Goal: Information Seeking & Learning: Learn about a topic

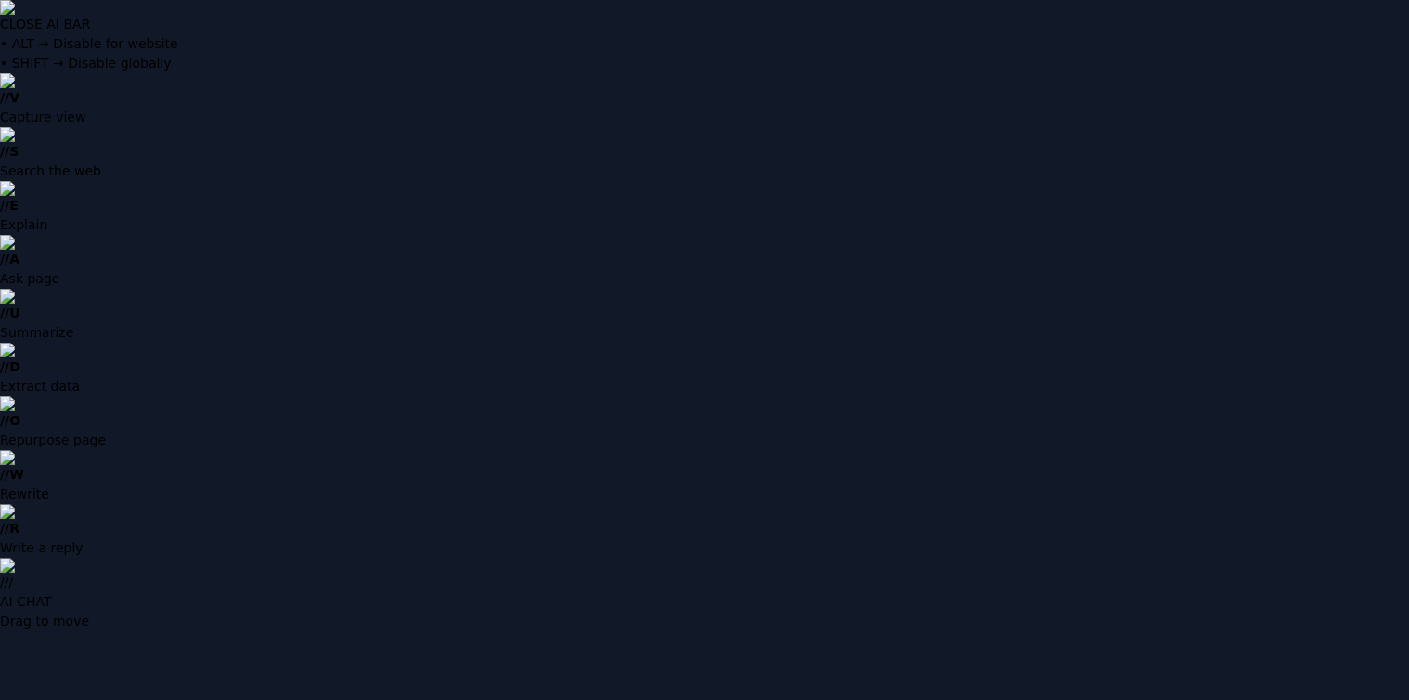
type input "**********"
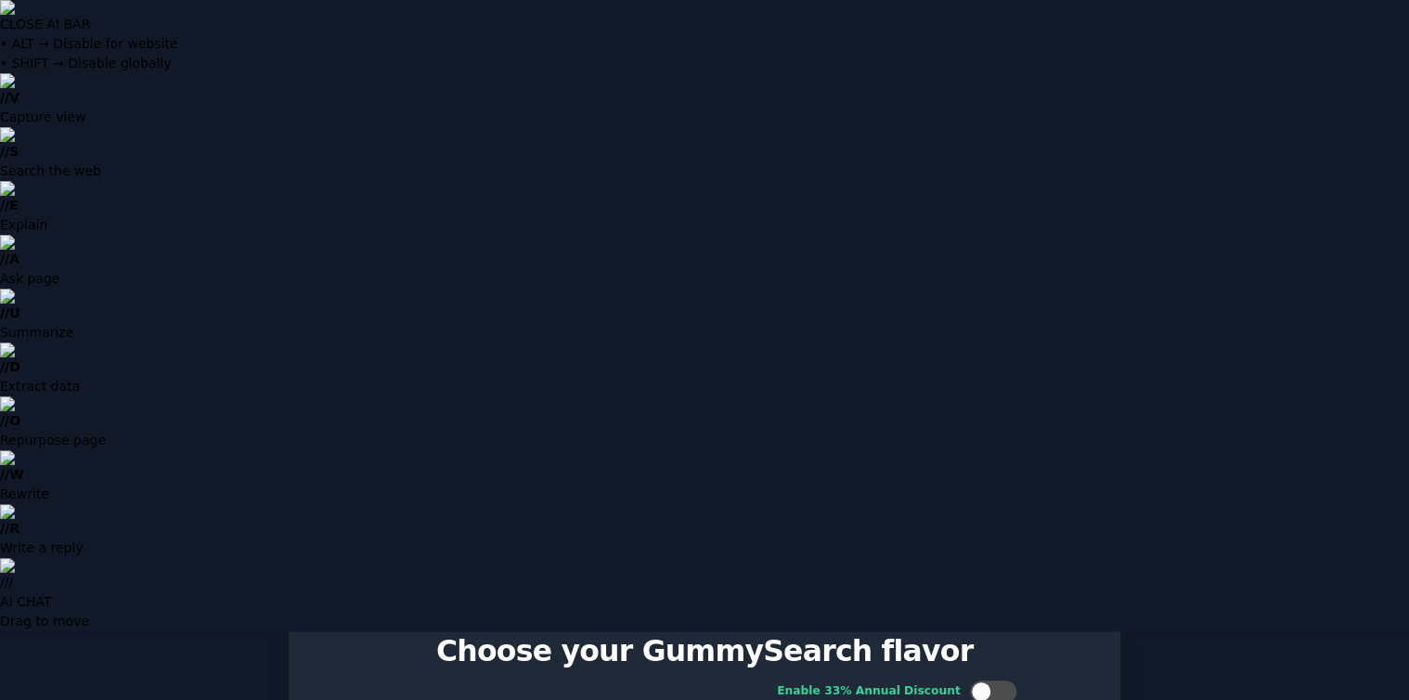
scroll to position [82, 0]
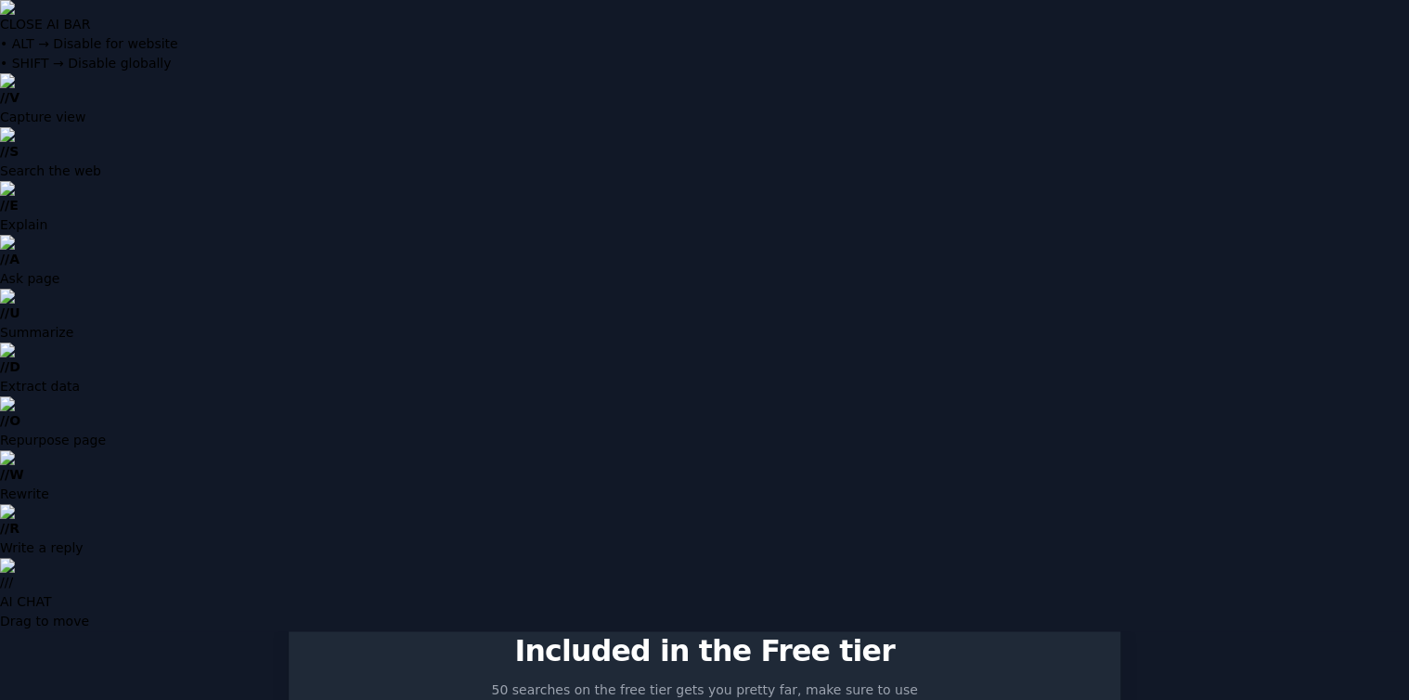
scroll to position [22, 0]
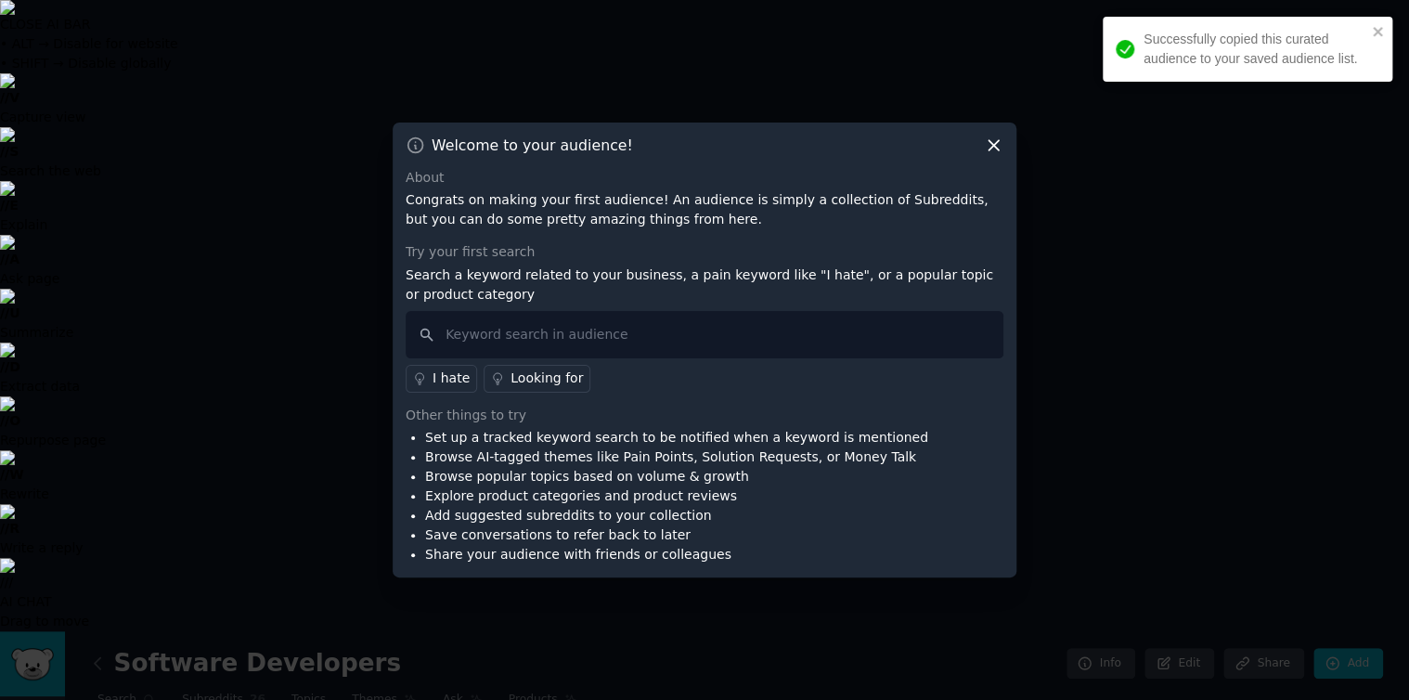
click at [992, 144] on icon at bounding box center [993, 145] width 19 height 19
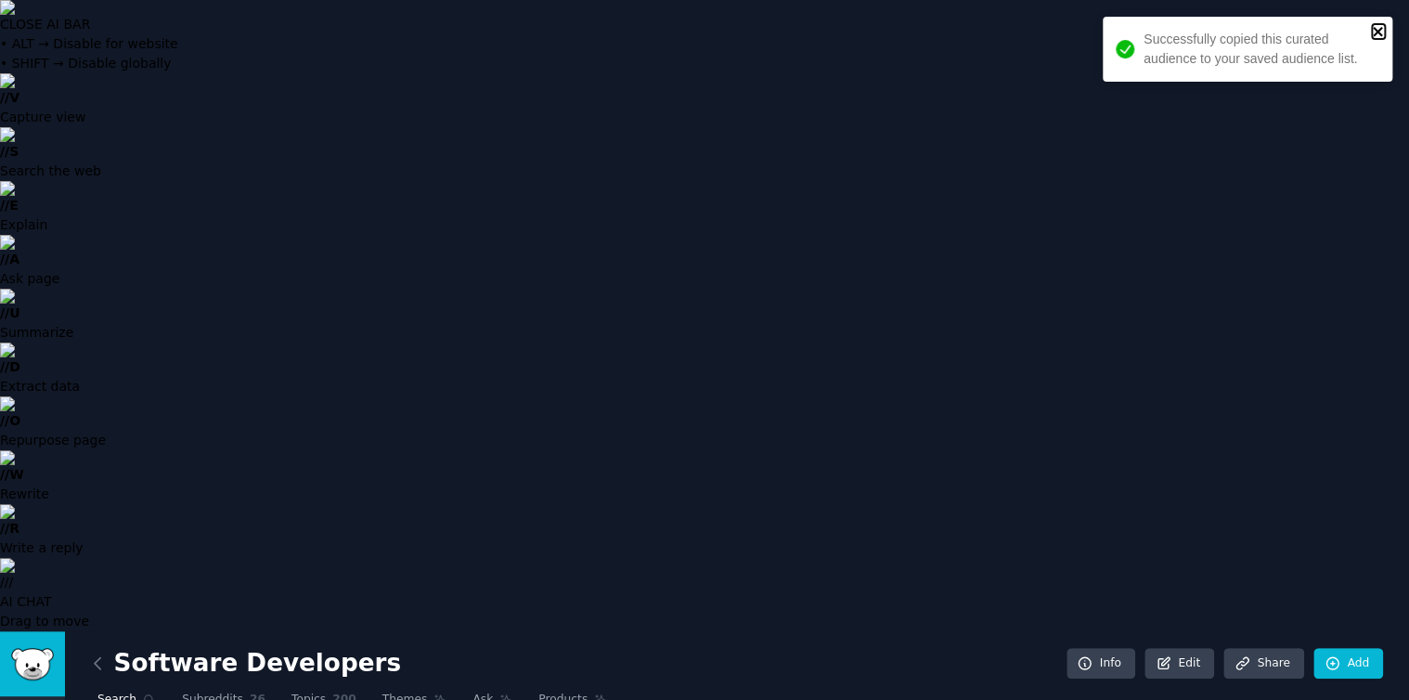
click at [1378, 29] on icon "close" at bounding box center [1378, 31] width 13 height 15
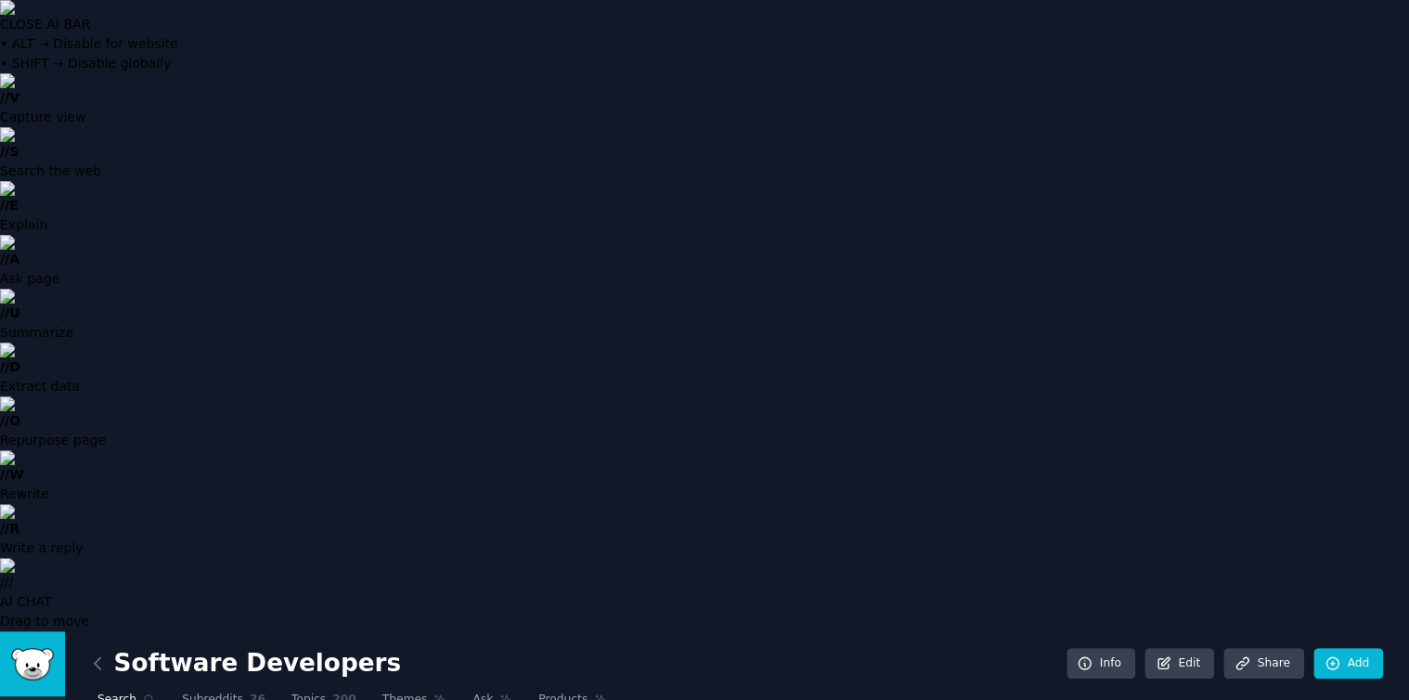
type input "kpop demon hunters"
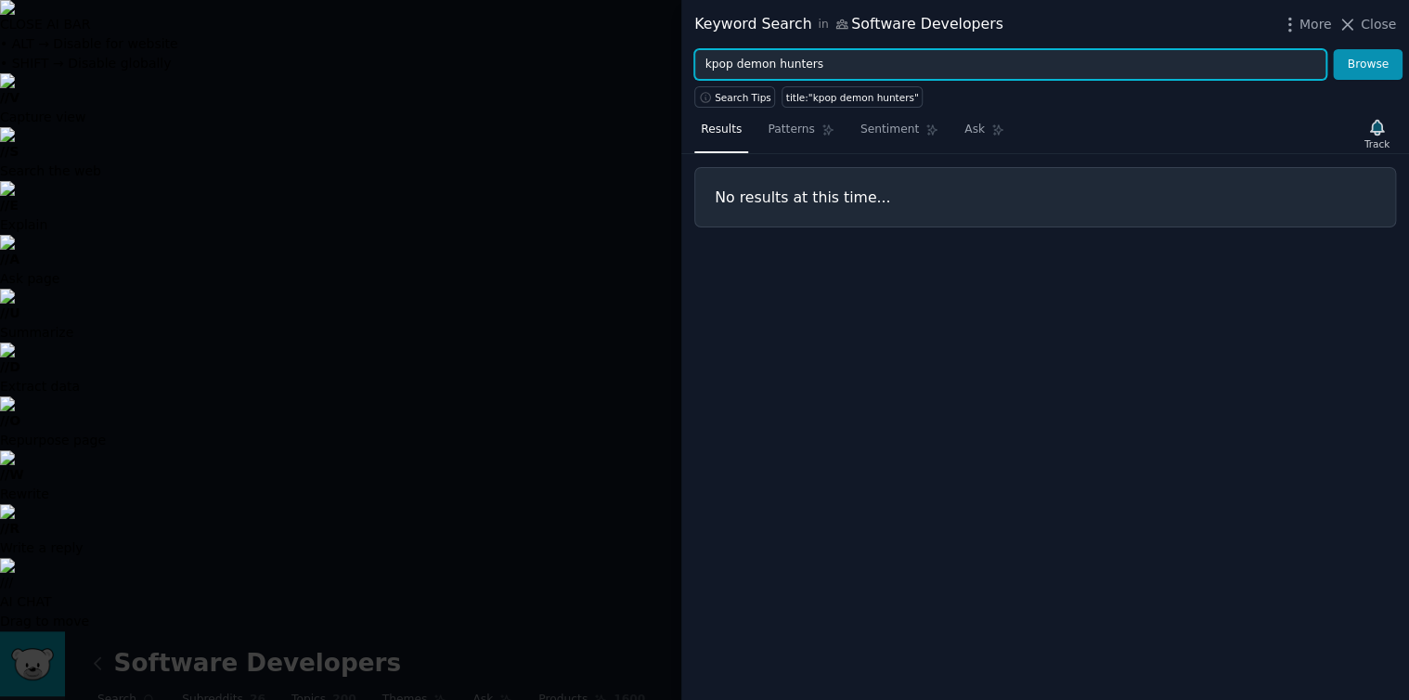
click at [708, 66] on input "kpop demon hunters" at bounding box center [1010, 65] width 632 height 32
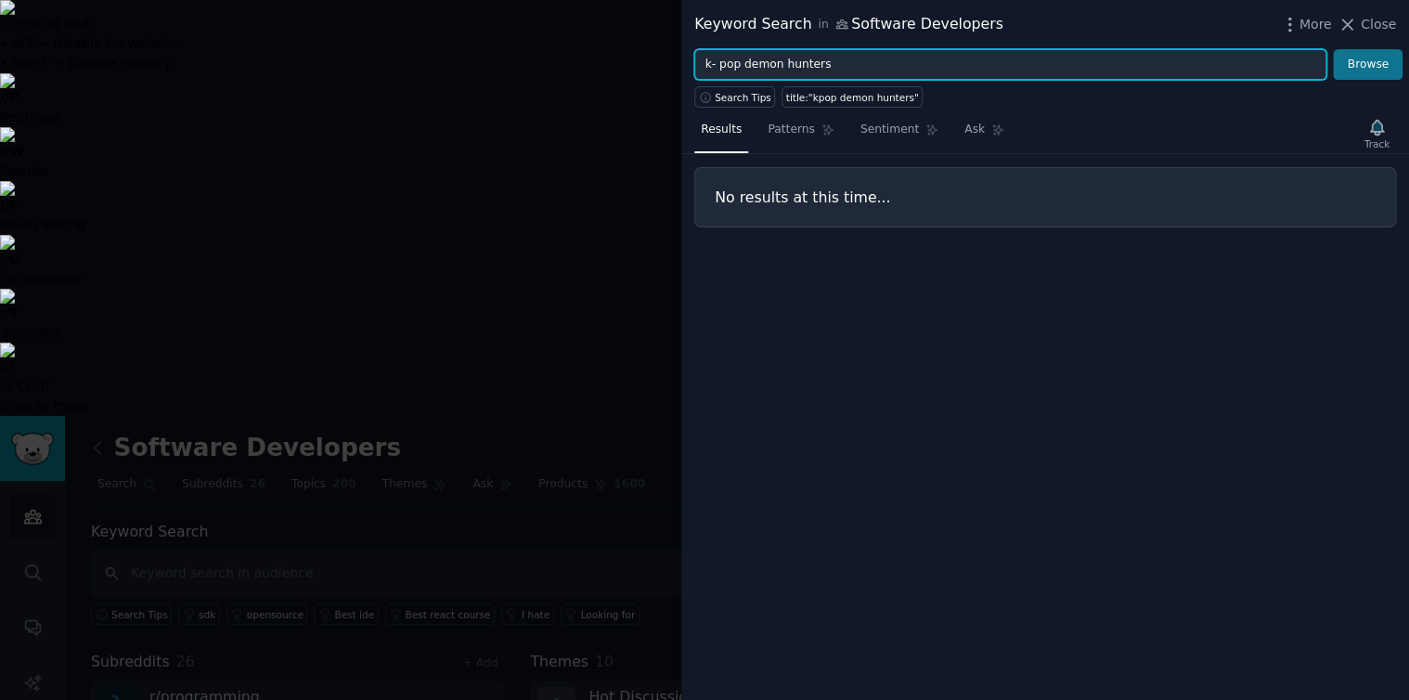
type input "k- pop demon hunters"
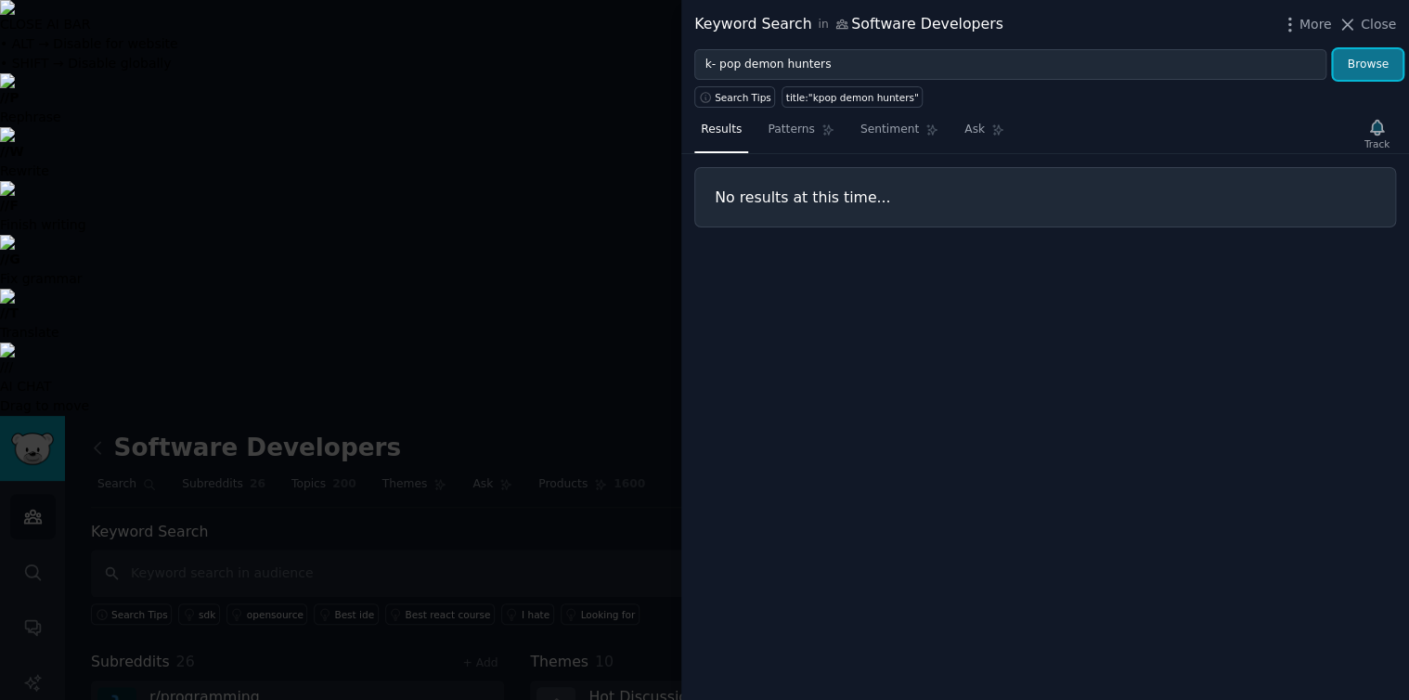
click at [1376, 59] on button "Browse" at bounding box center [1368, 65] width 70 height 32
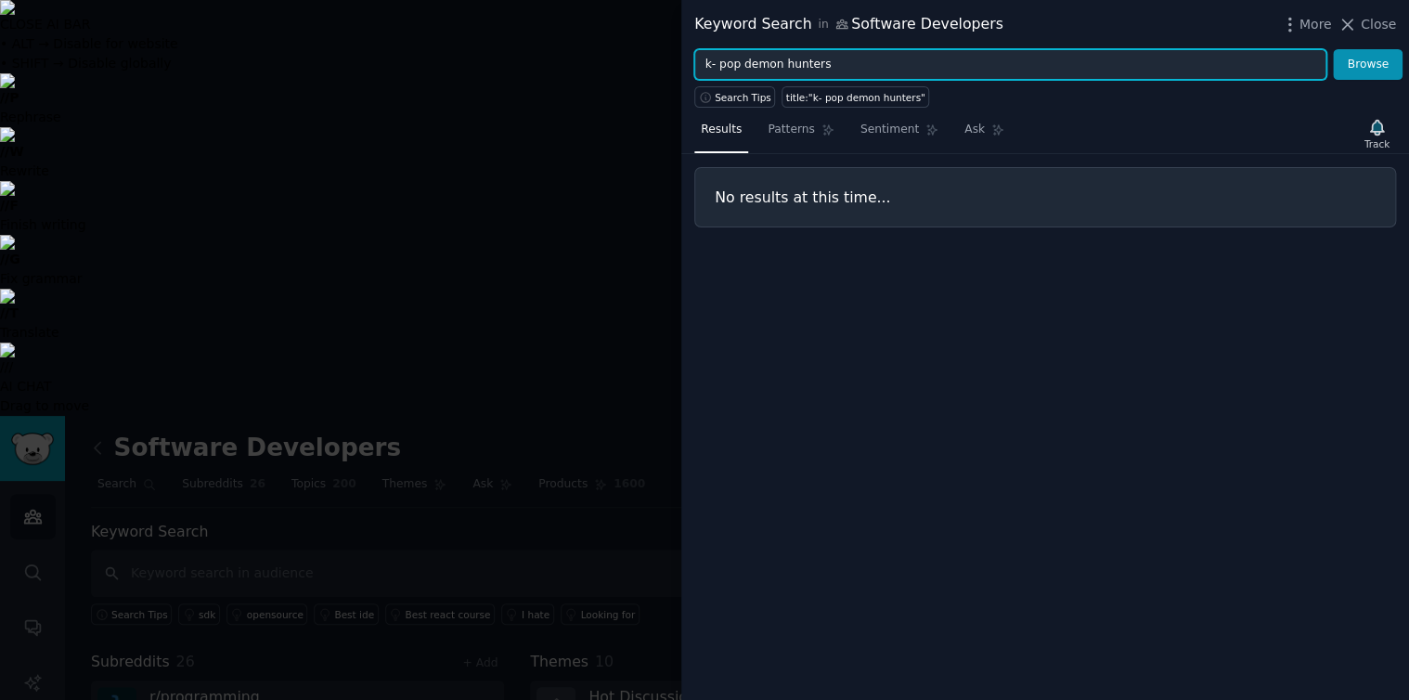
type textarea "p"
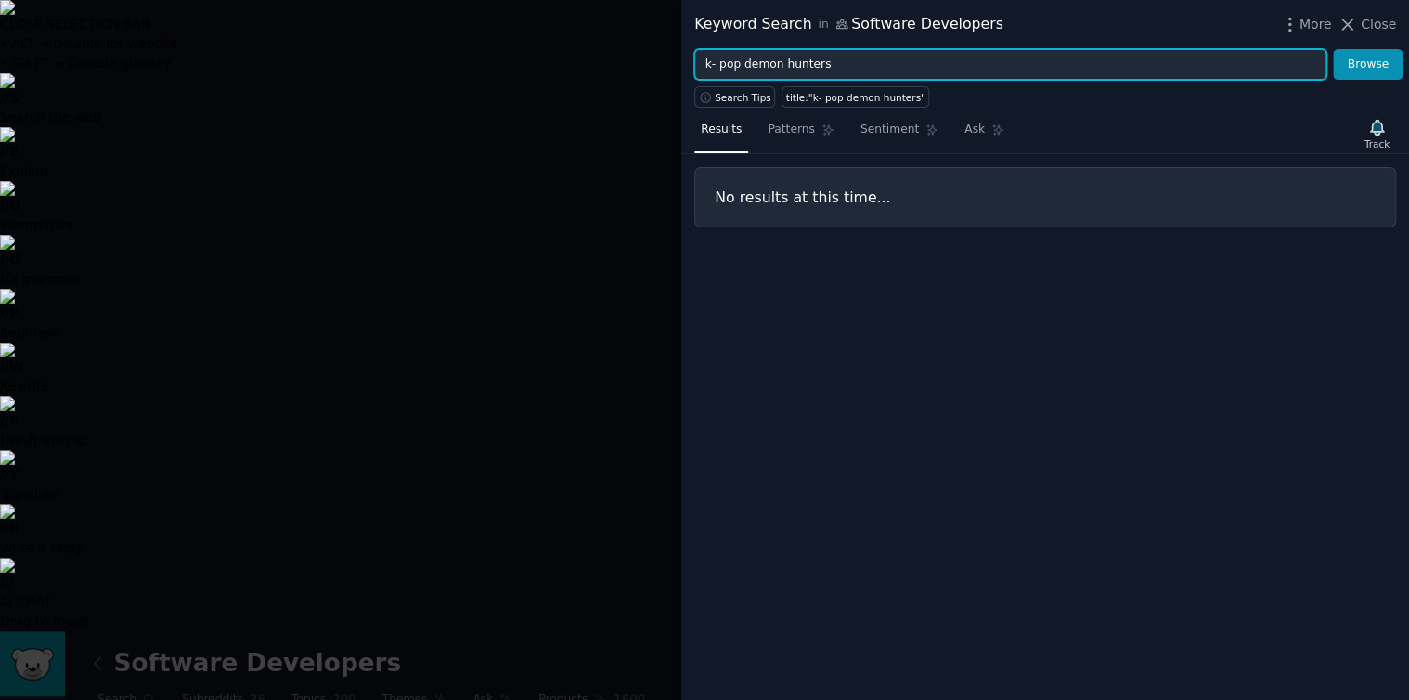
drag, startPoint x: 734, startPoint y: 58, endPoint x: 1083, endPoint y: 170, distance: 365.6
click at [1083, 170] on div "Keyword Search in Software Developers More Close k- pop demon hunters Browse Se…" at bounding box center [1045, 350] width 728 height 700
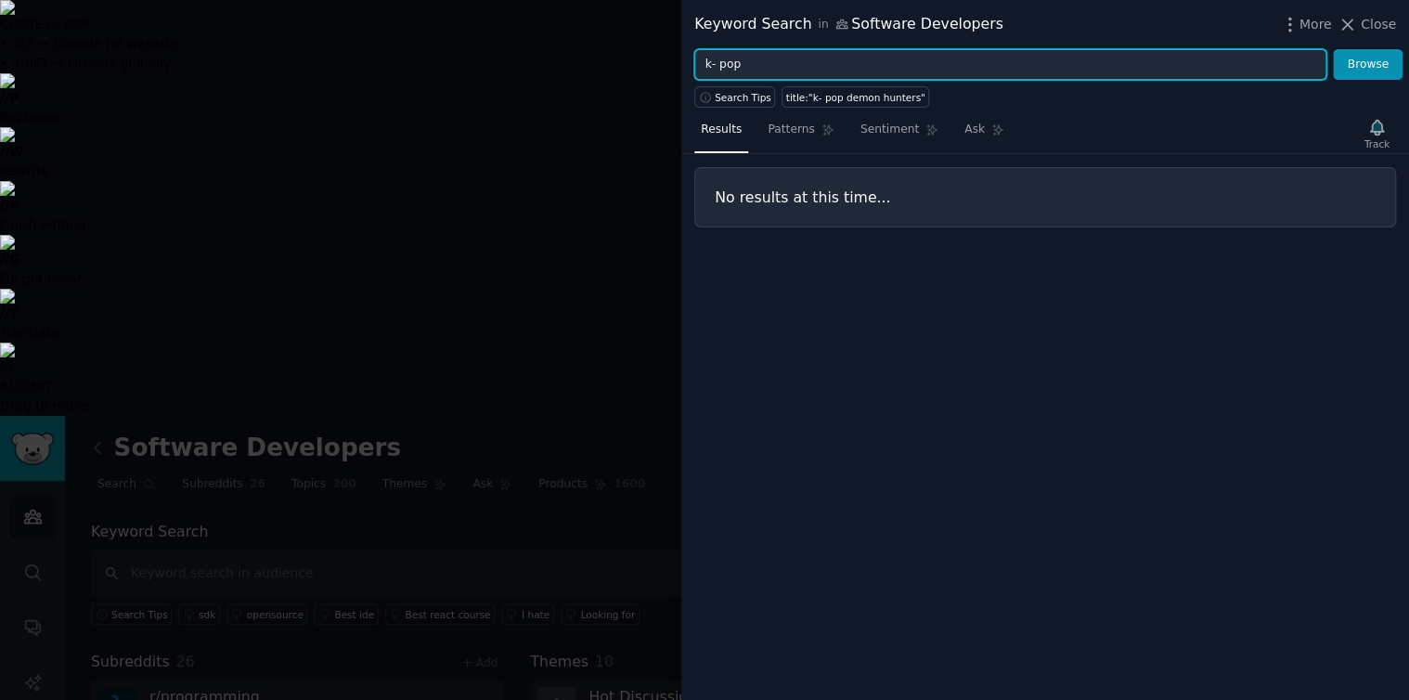
type input "k- pop"
click at [1333, 49] on button "Browse" at bounding box center [1368, 65] width 70 height 32
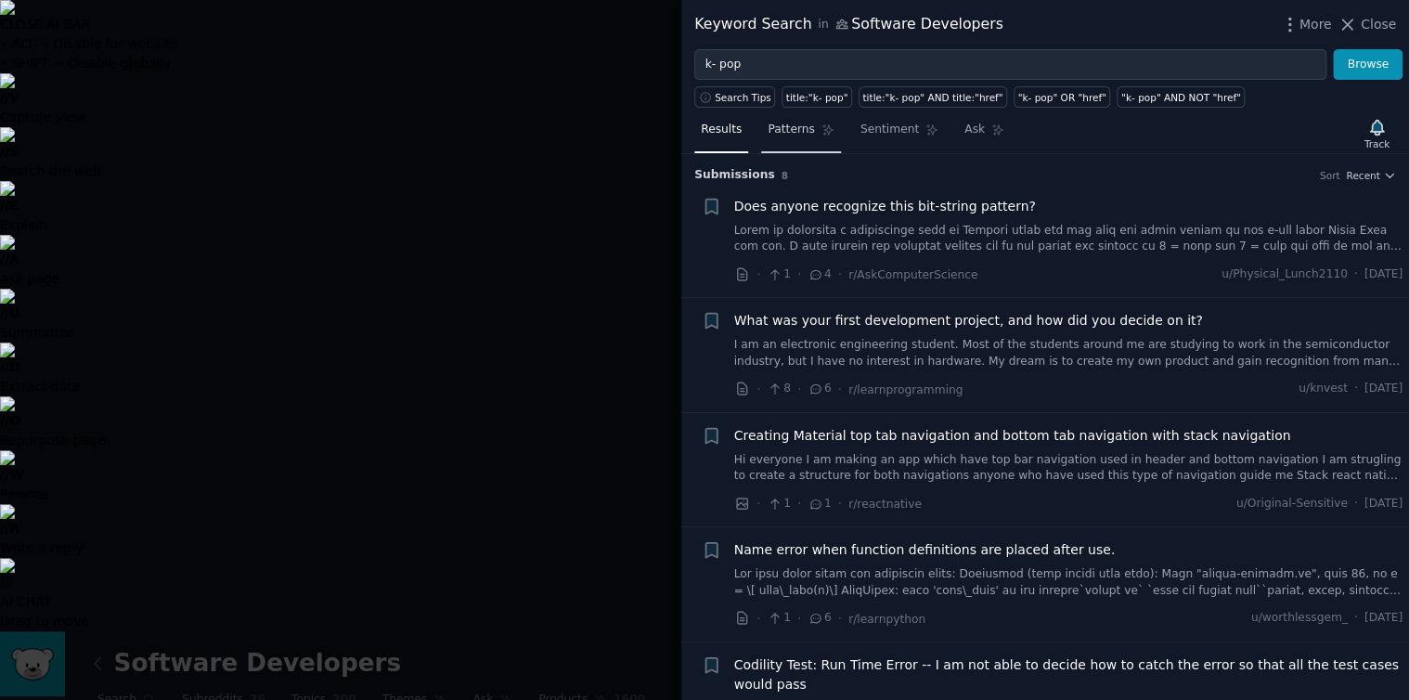
click at [780, 128] on span "Patterns" at bounding box center [791, 130] width 46 height 17
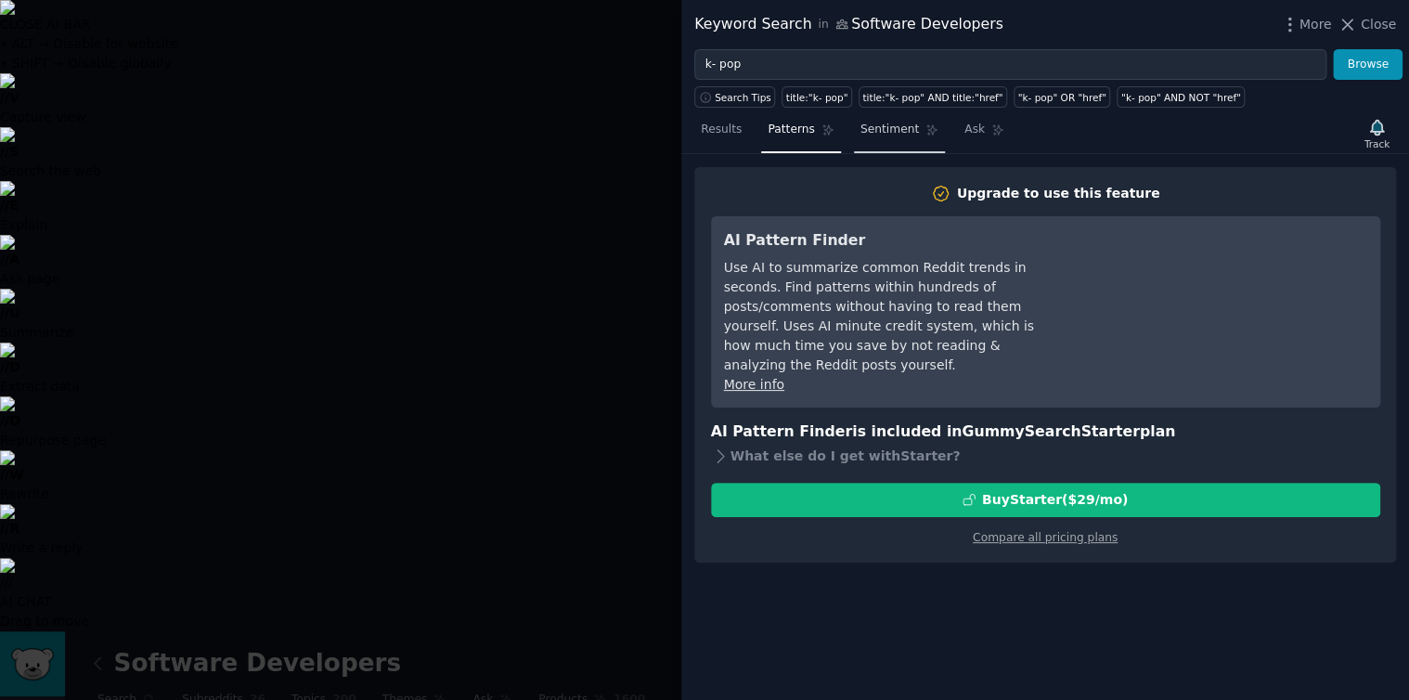
click at [895, 130] on span "Sentiment" at bounding box center [890, 130] width 58 height 17
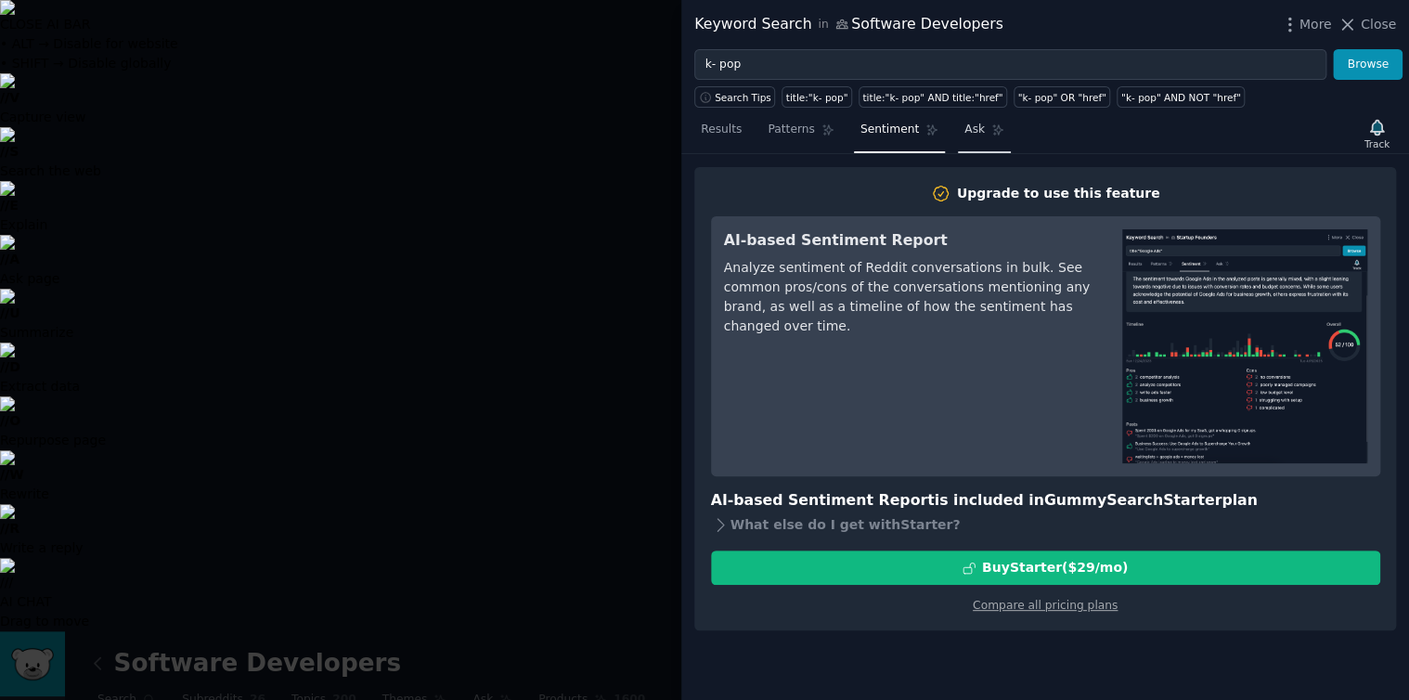
click at [965, 132] on span "Ask" at bounding box center [975, 130] width 20 height 17
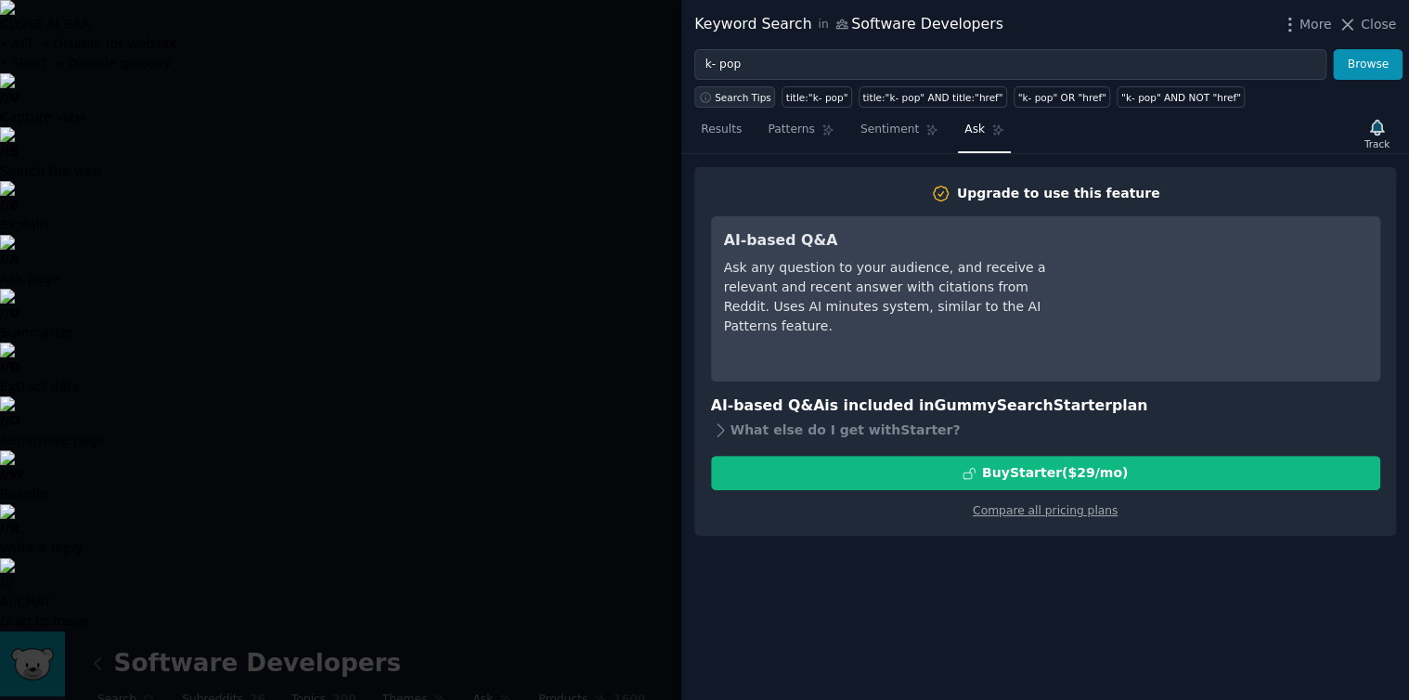
click at [745, 92] on span "Search Tips" at bounding box center [743, 97] width 57 height 13
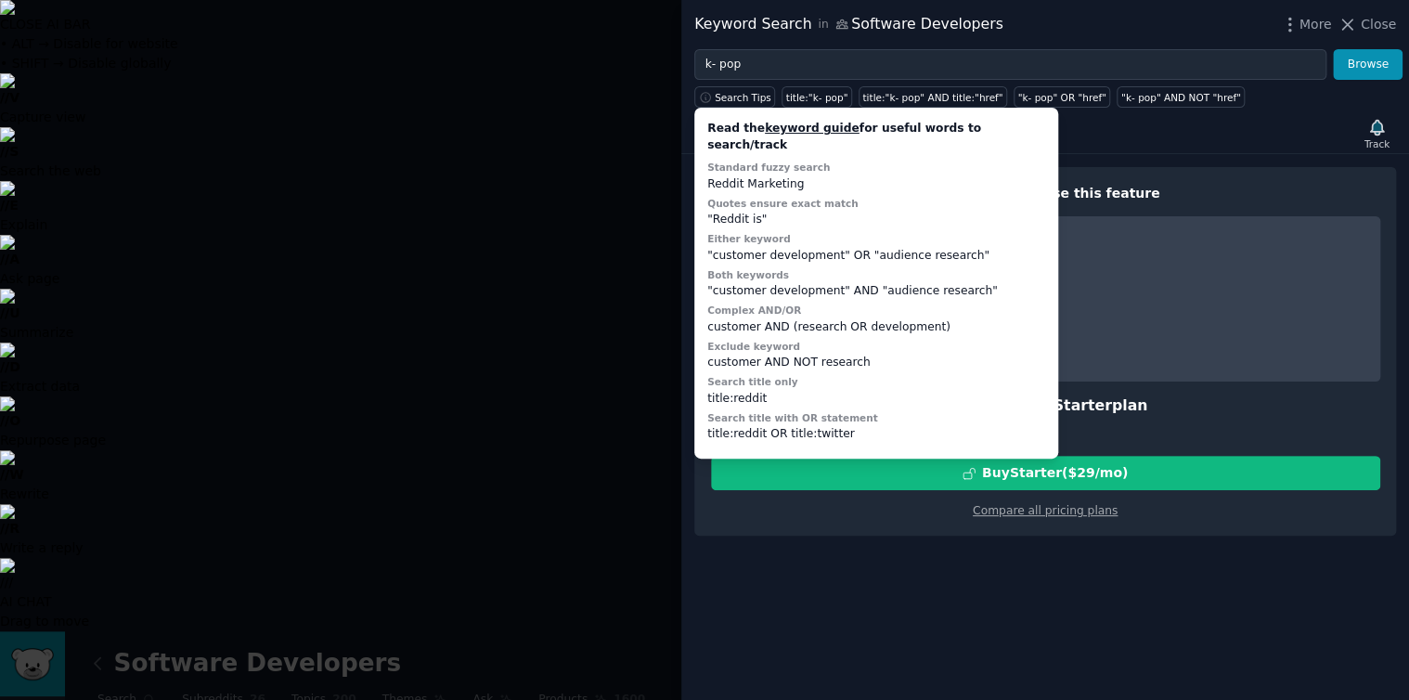
click at [498, 90] on div at bounding box center [704, 350] width 1409 height 700
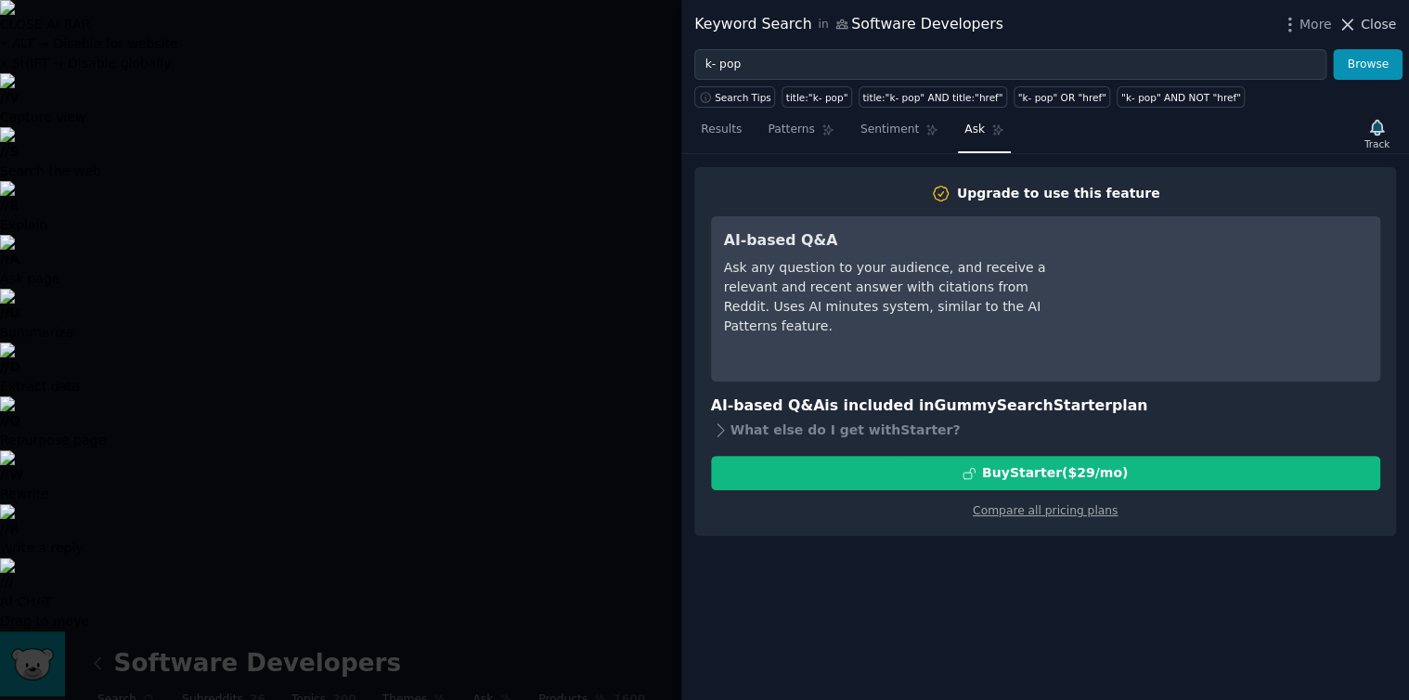
click at [1353, 21] on icon at bounding box center [1347, 24] width 19 height 19
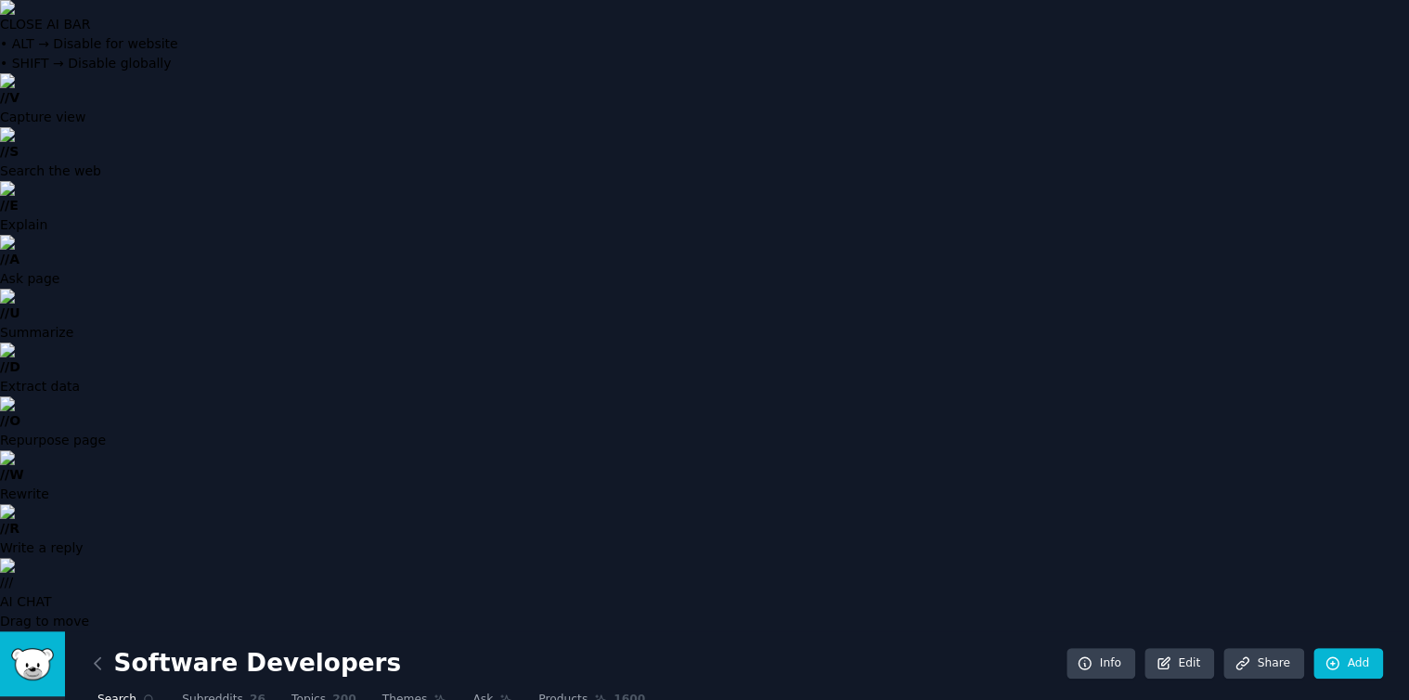
type input "thai food"
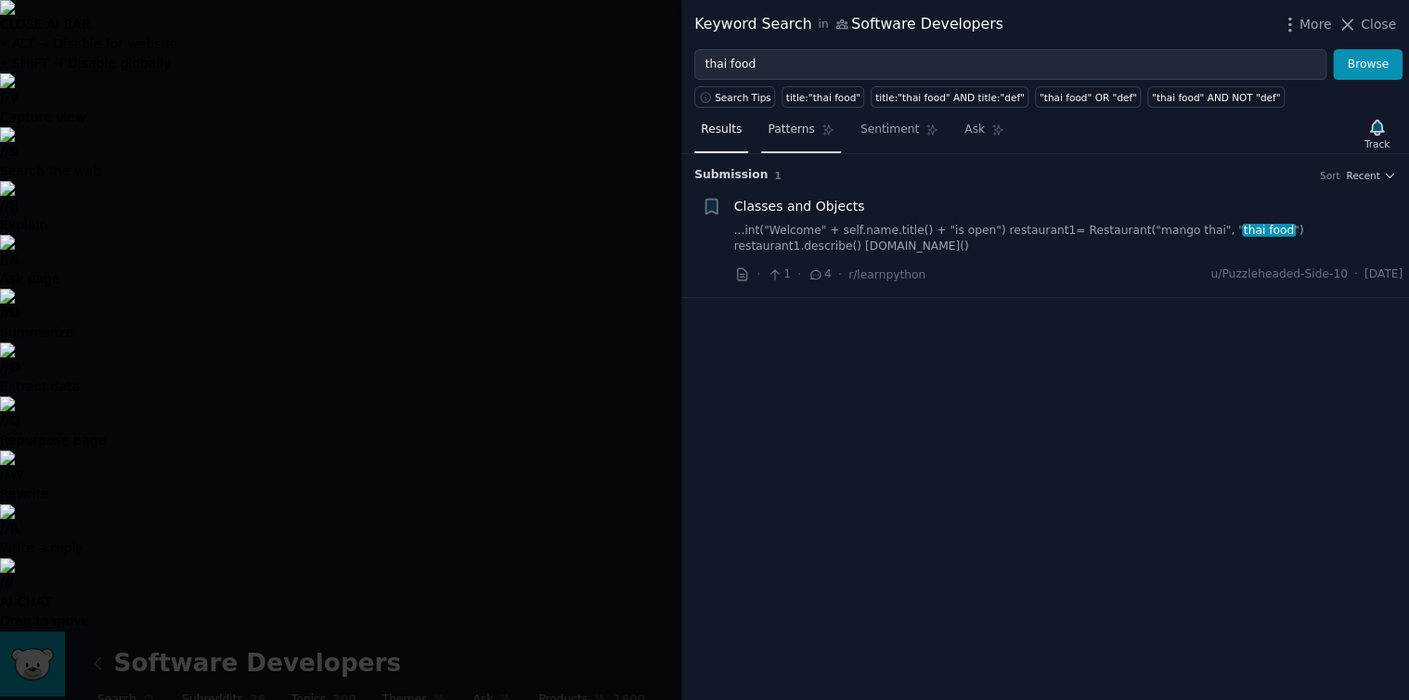
click at [784, 129] on span "Patterns" at bounding box center [791, 130] width 46 height 17
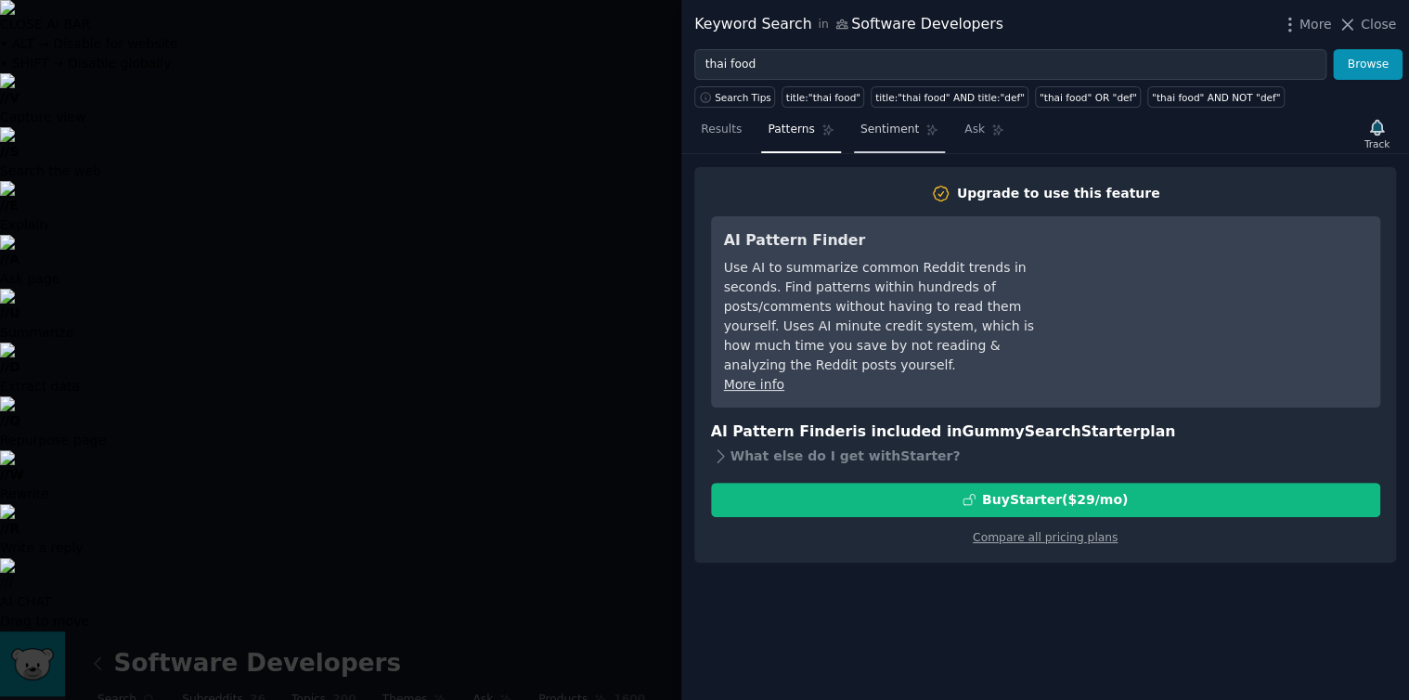
click at [884, 132] on span "Sentiment" at bounding box center [890, 130] width 58 height 17
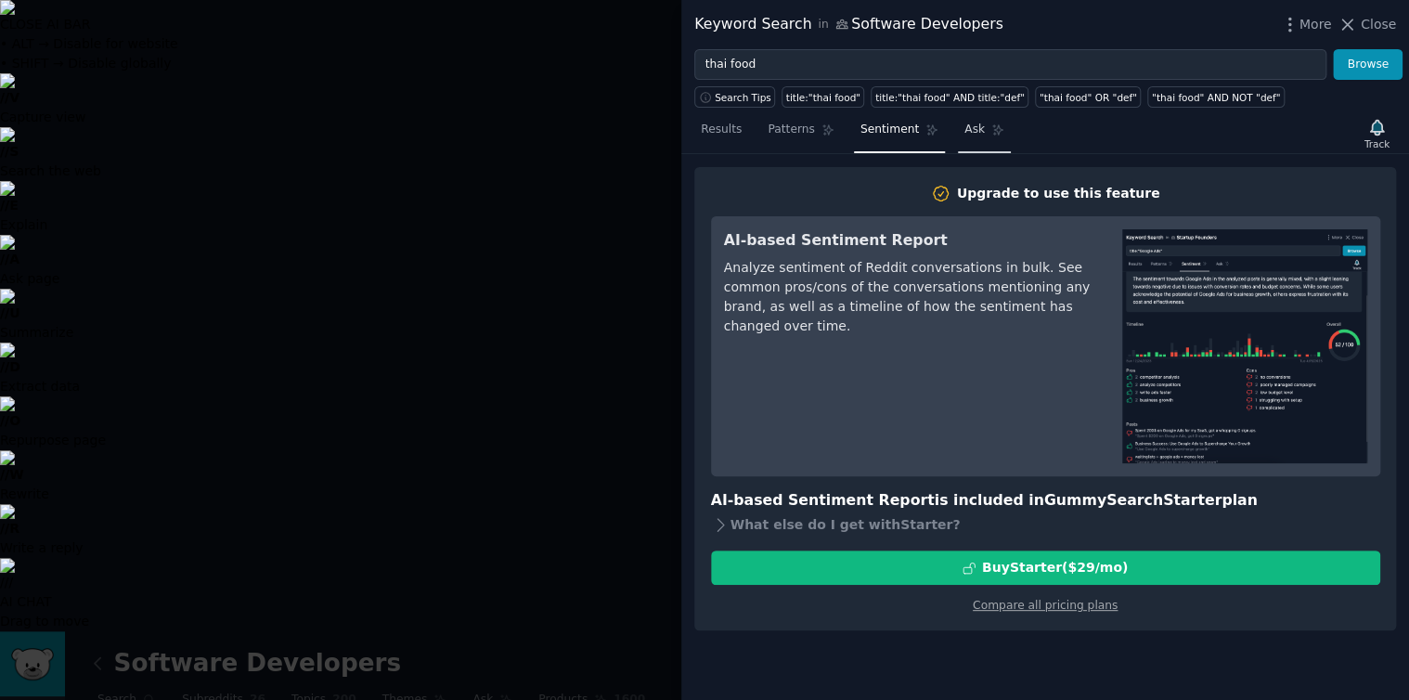
click at [967, 129] on span "Ask" at bounding box center [975, 130] width 20 height 17
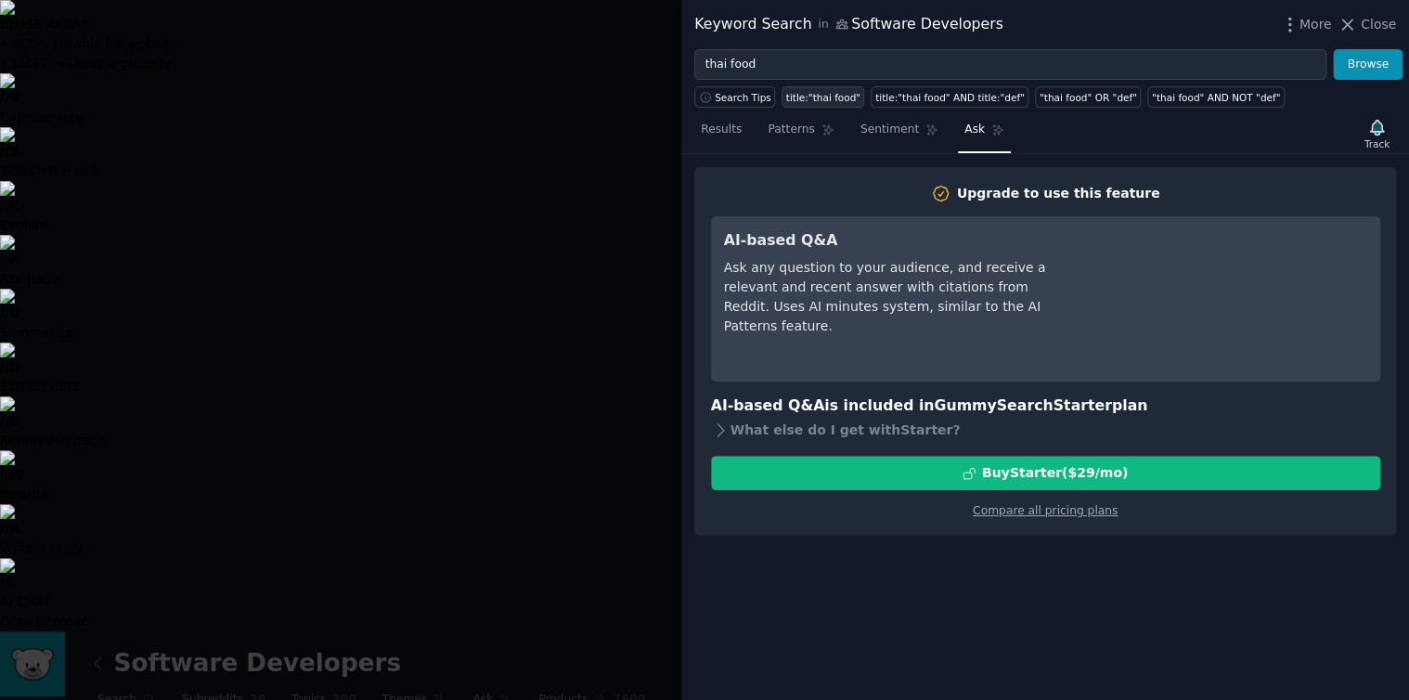
click at [811, 93] on div "title:"thai food"" at bounding box center [823, 97] width 74 height 13
type input "title:"thai food""
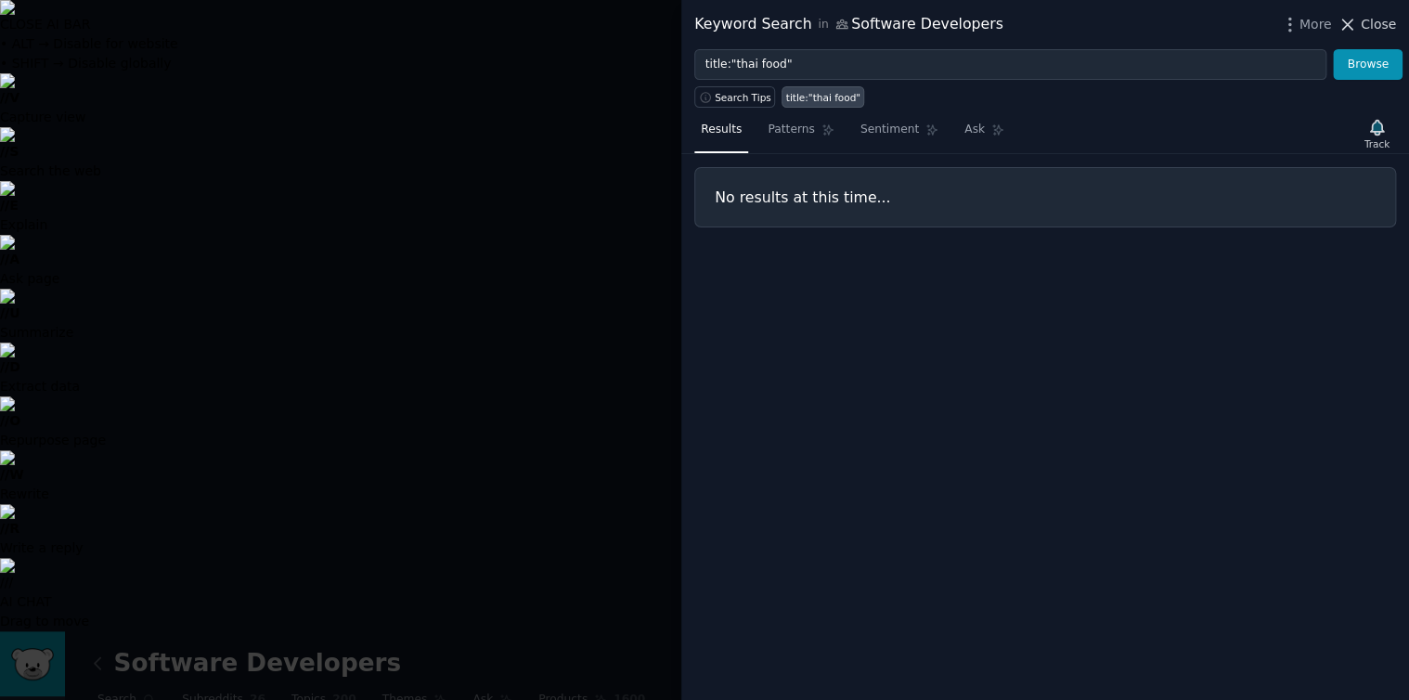
click at [1348, 21] on icon at bounding box center [1348, 24] width 10 height 10
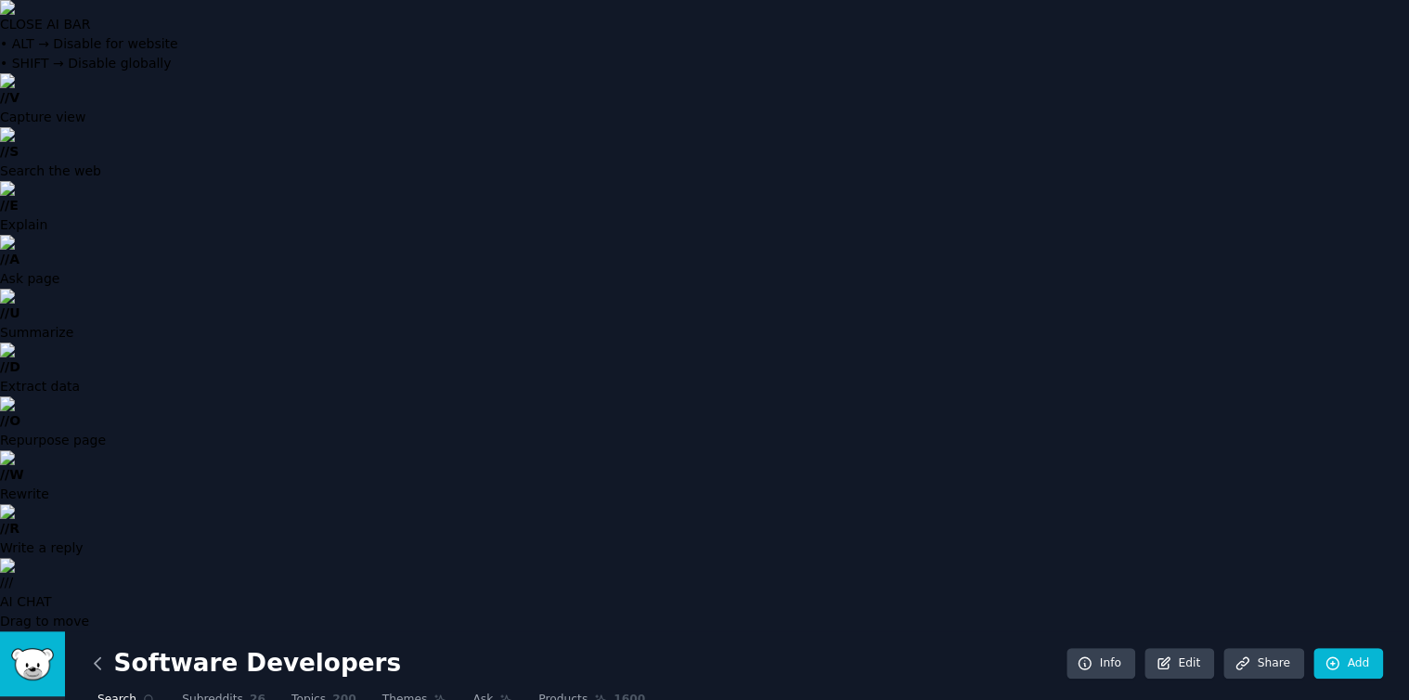
click at [92, 654] on icon at bounding box center [97, 663] width 19 height 19
click at [96, 654] on icon at bounding box center [97, 663] width 19 height 19
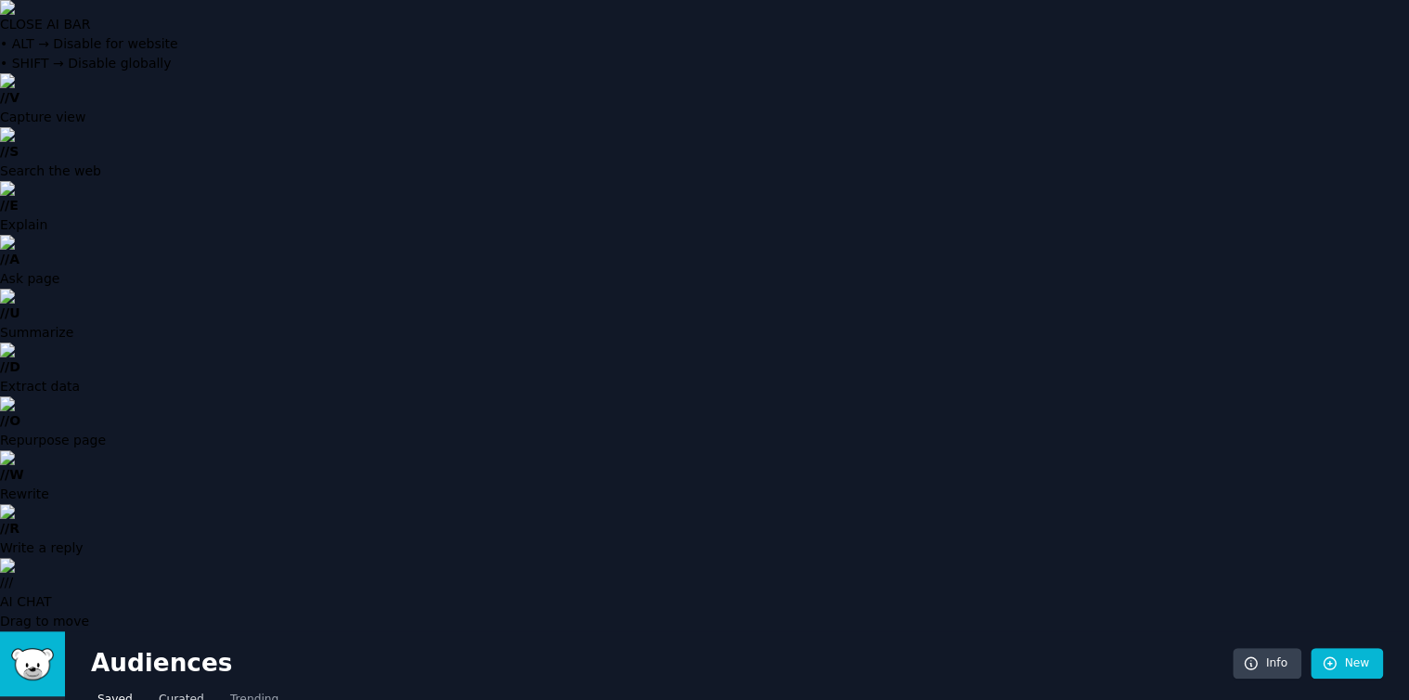
click at [170, 692] on span "Curated" at bounding box center [181, 700] width 45 height 17
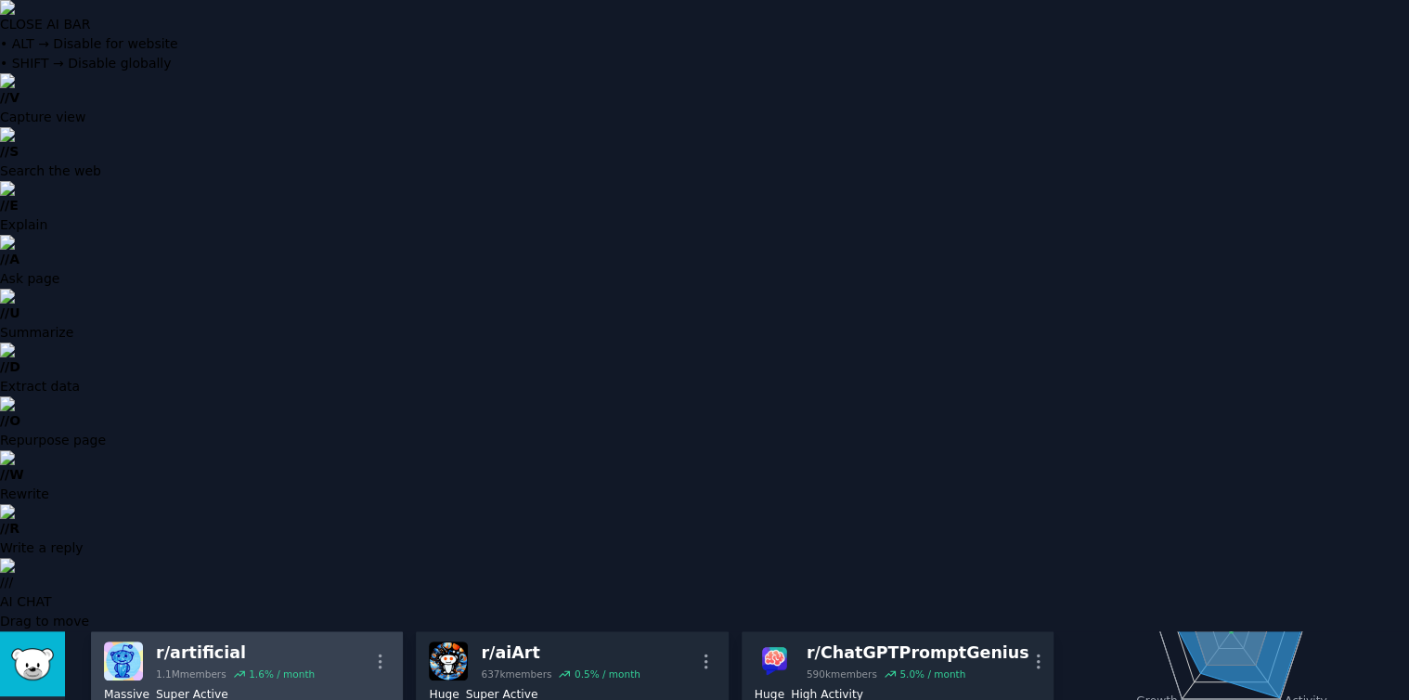
scroll to position [325, 0]
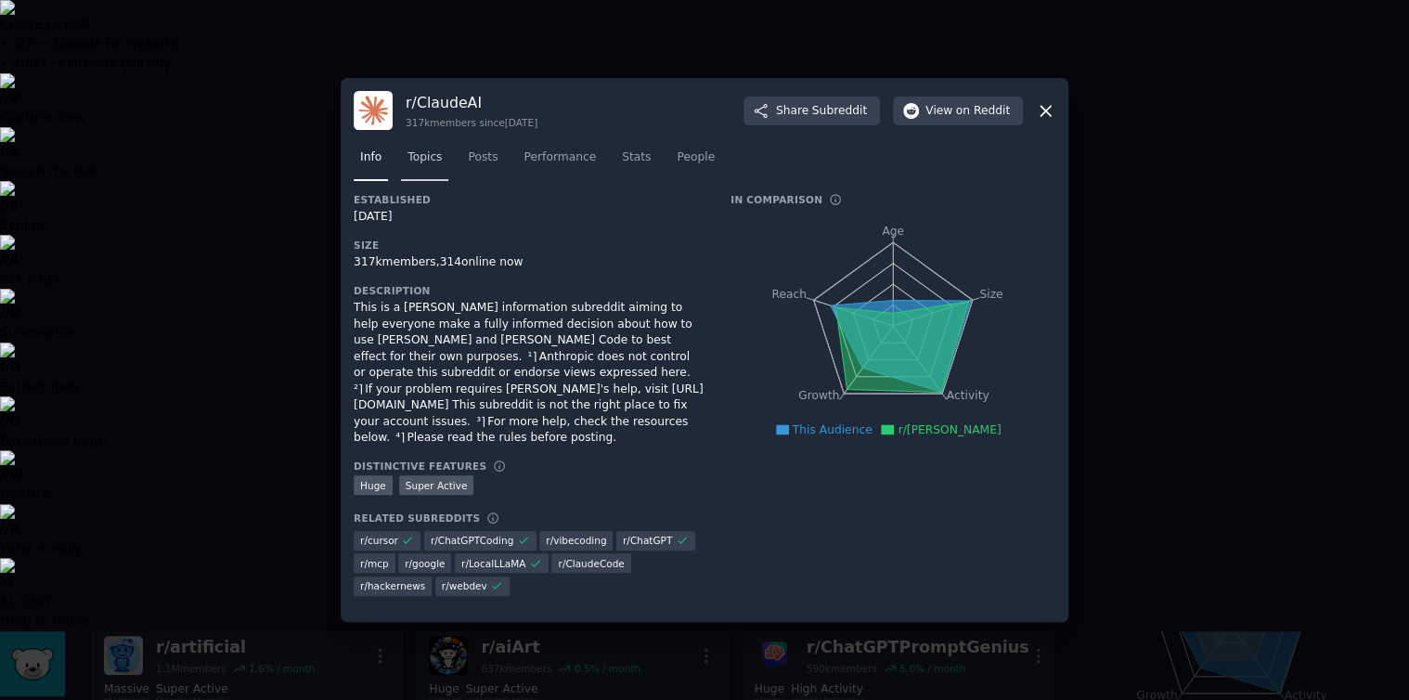
click at [425, 166] on span "Topics" at bounding box center [425, 157] width 34 height 17
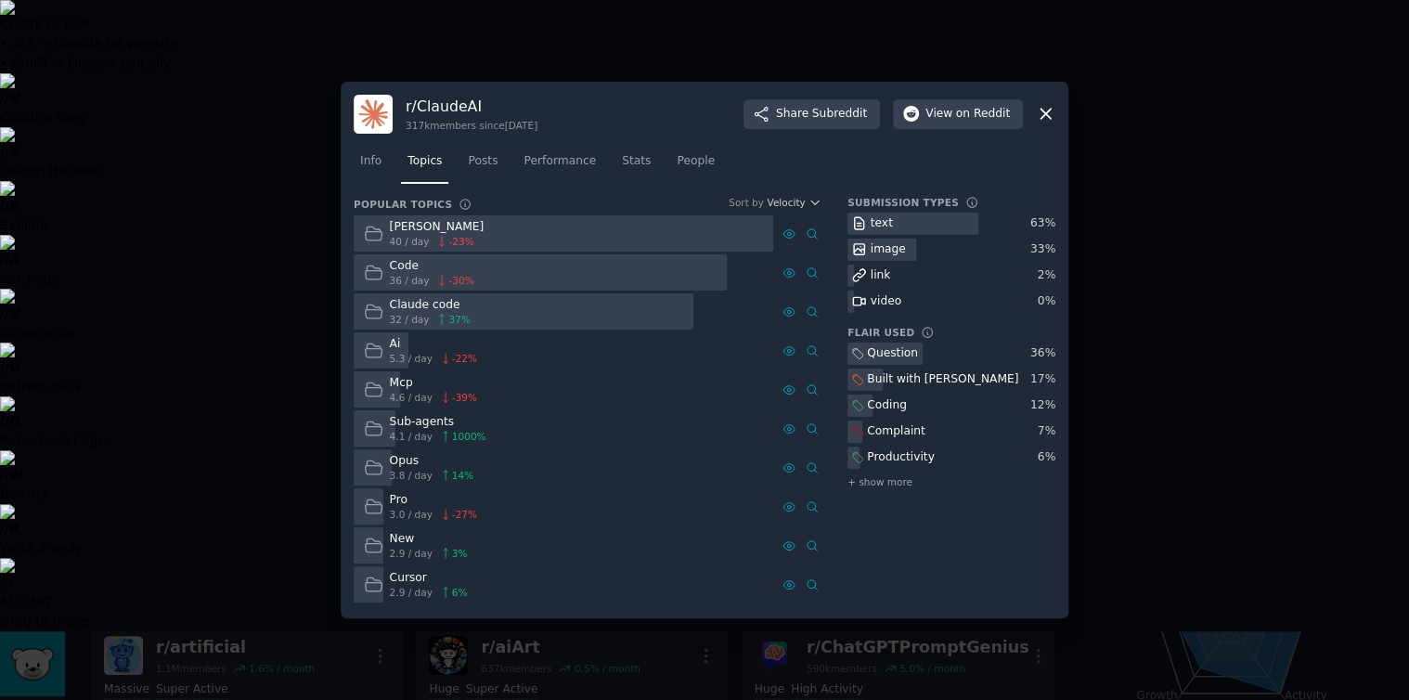
click at [435, 237] on icon at bounding box center [441, 241] width 13 height 13
click at [854, 375] on icon at bounding box center [857, 379] width 13 height 13
click at [1037, 376] on div "17 %" at bounding box center [1043, 379] width 25 height 17
click at [472, 155] on span "Posts" at bounding box center [483, 161] width 30 height 17
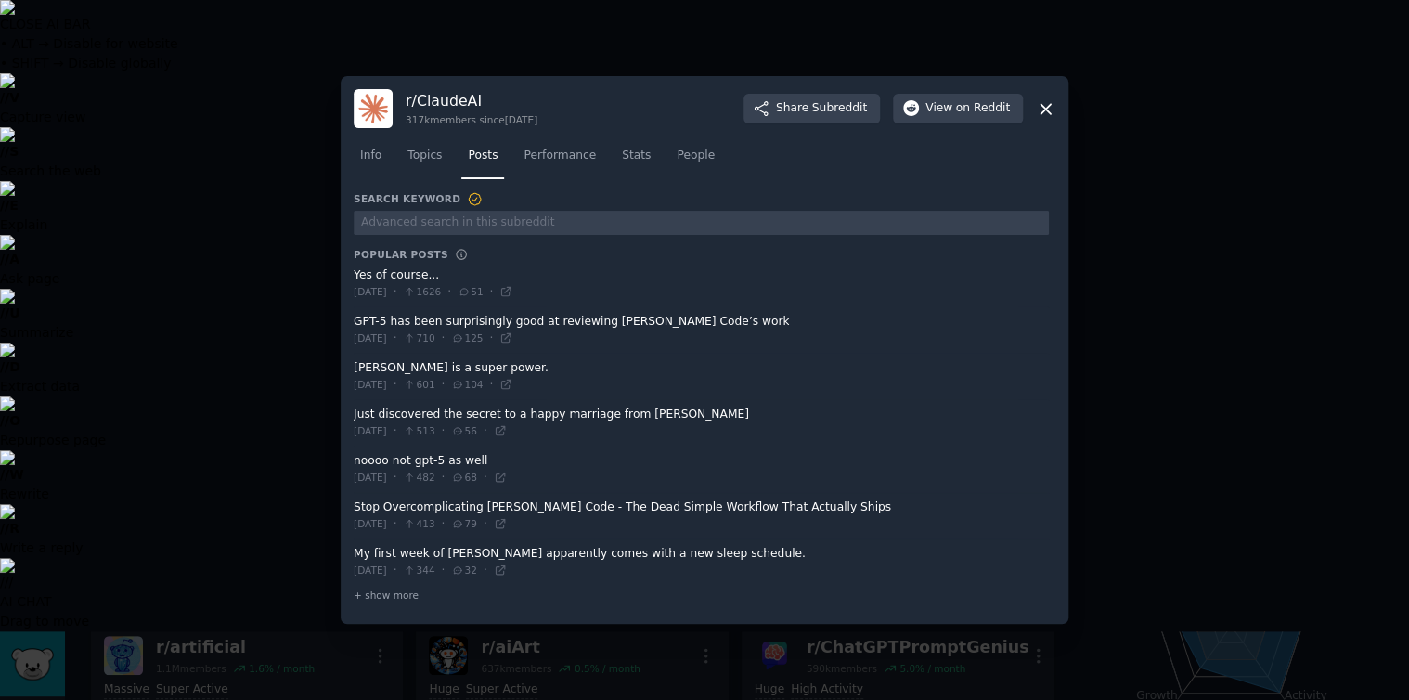
click at [402, 370] on span at bounding box center [701, 376] width 695 height 45
click at [383, 383] on span "Thu 21/8/2025" at bounding box center [370, 384] width 33 height 13
click at [511, 382] on icon at bounding box center [506, 385] width 8 height 8
